Goal: Find contact information: Find contact information

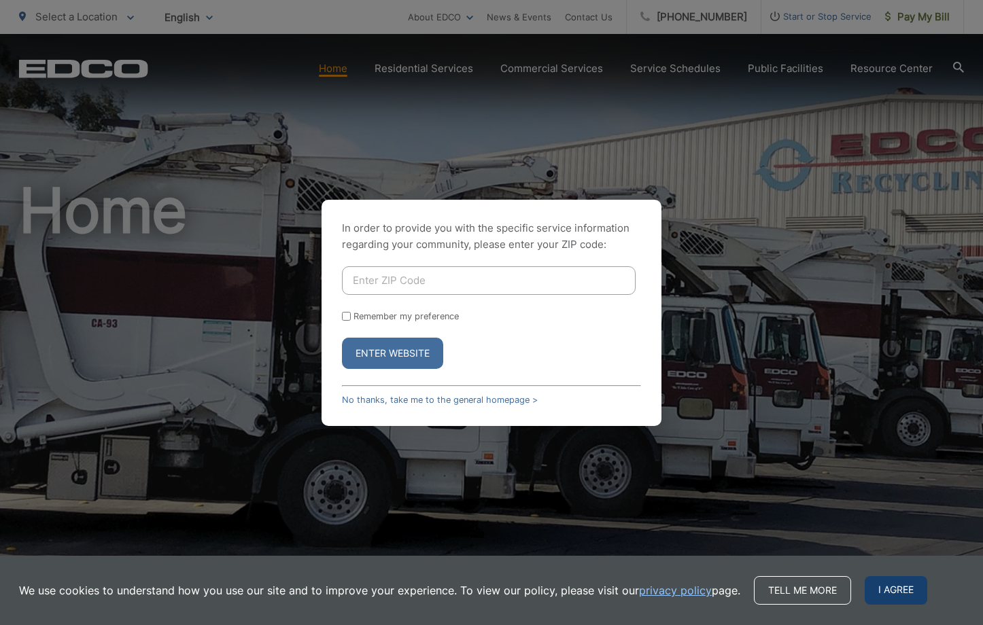
click at [893, 587] on span "I agree" at bounding box center [896, 590] width 63 height 29
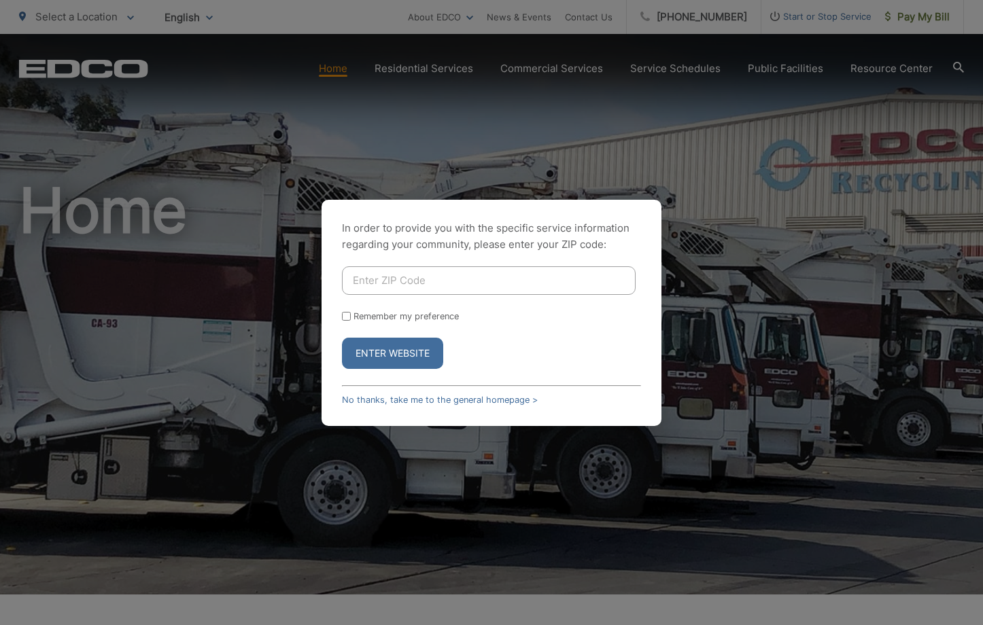
click at [731, 200] on div "In order to provide you with the specific service information regarding your co…" at bounding box center [491, 312] width 983 height 625
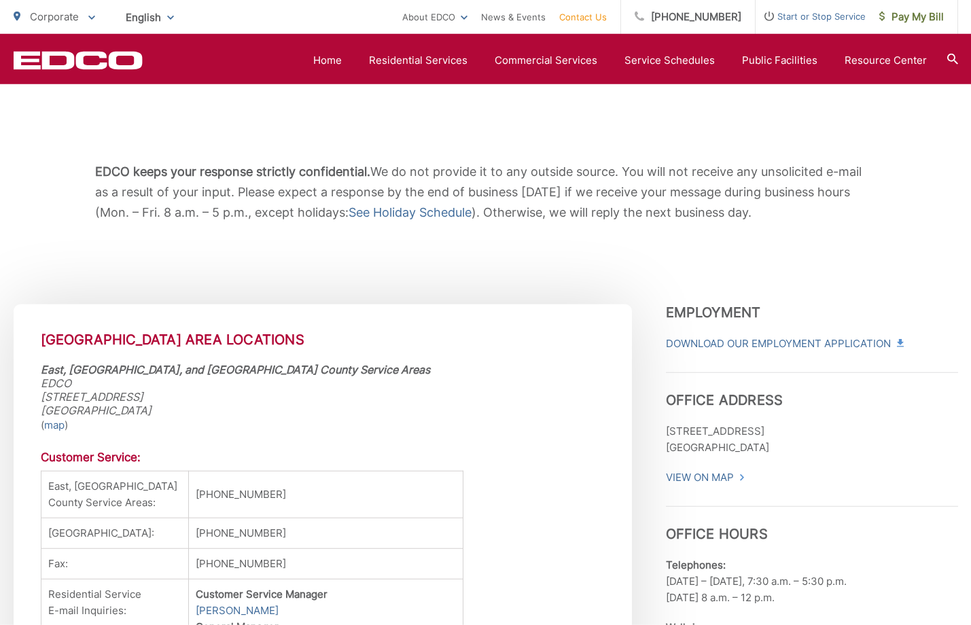
scroll to position [178, 0]
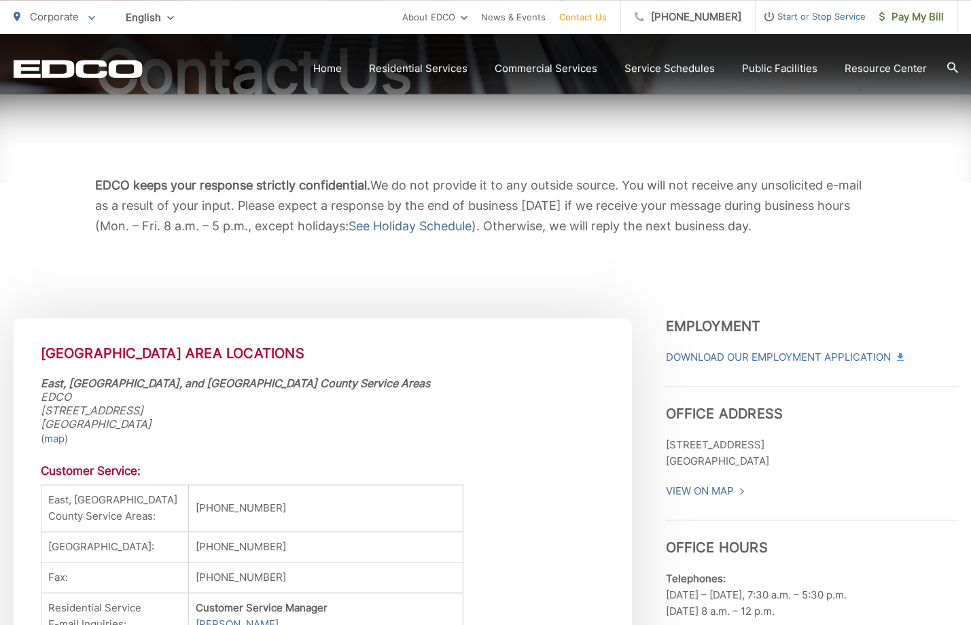
click at [594, 16] on link "Contact Us" at bounding box center [583, 17] width 48 height 16
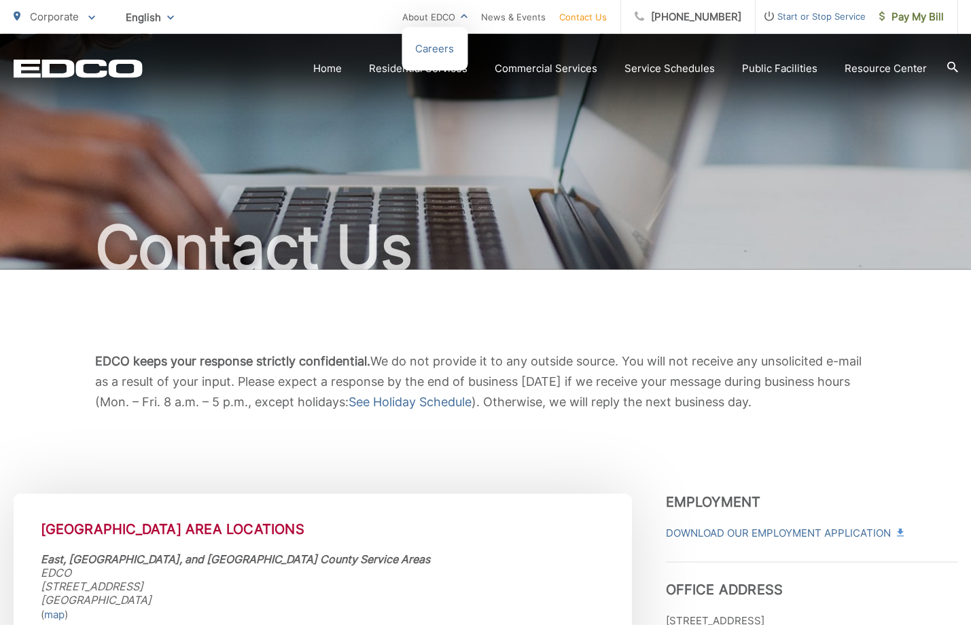
scroll to position [2, 0]
